Goal: Information Seeking & Learning: Learn about a topic

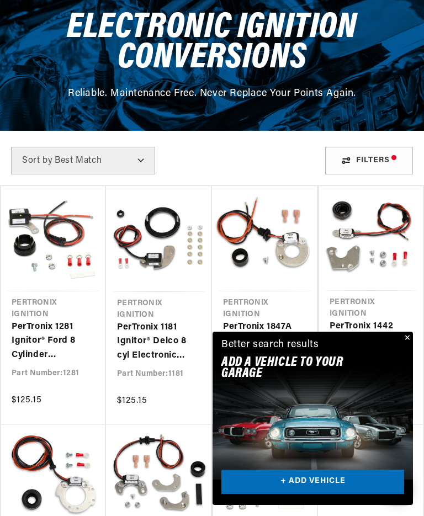
click at [144, 161] on select "Best Match Featured Name, A-Z Name, Z-A Price, Low to High Price, High to Low" at bounding box center [83, 161] width 144 height 28
click at [411, 345] on button "Close" at bounding box center [405, 338] width 13 height 13
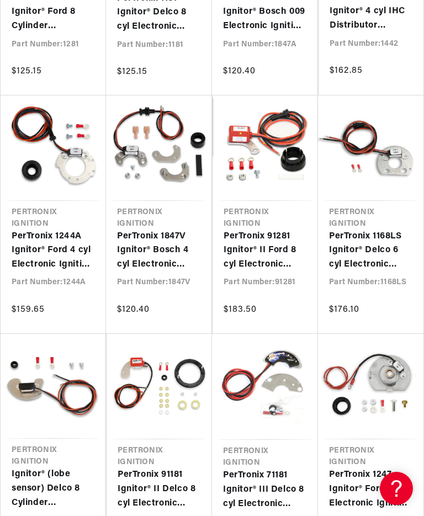
scroll to position [0, 360]
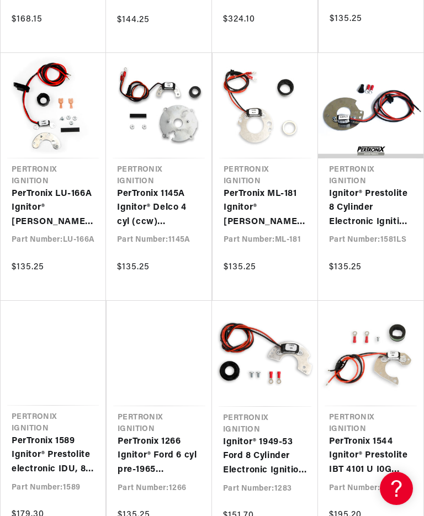
scroll to position [2010, 0]
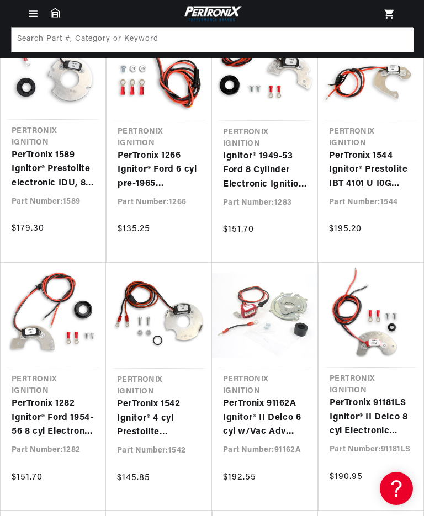
scroll to position [2265, 0]
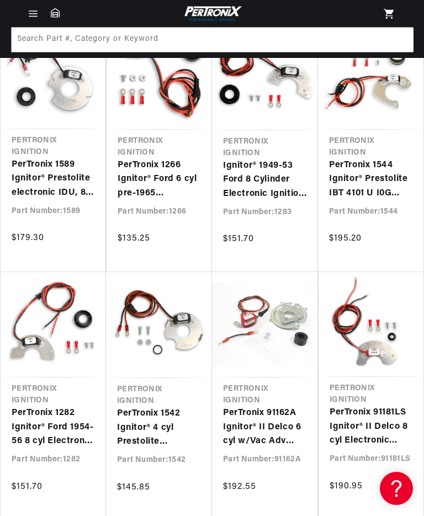
scroll to position [2040, 0]
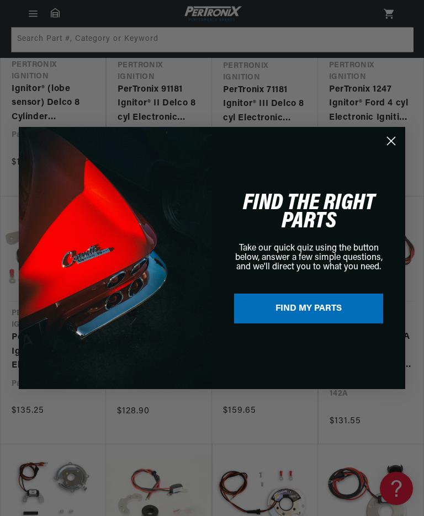
scroll to position [0, 360]
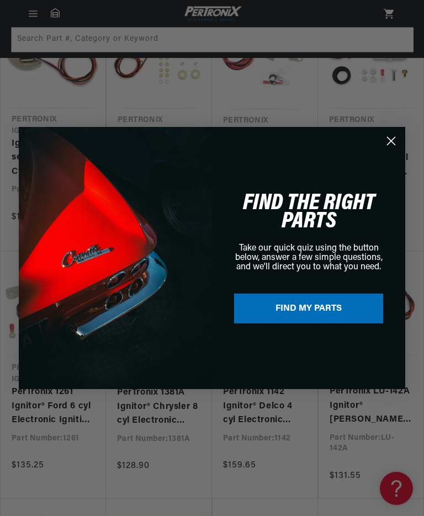
click at [395, 136] on circle "Close dialog" at bounding box center [391, 141] width 18 height 18
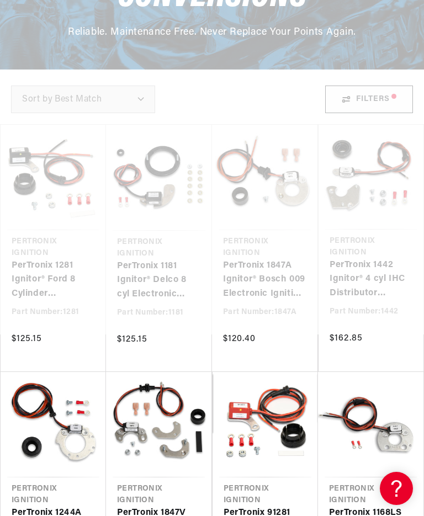
scroll to position [0, 0]
